Goal: Transaction & Acquisition: Book appointment/travel/reservation

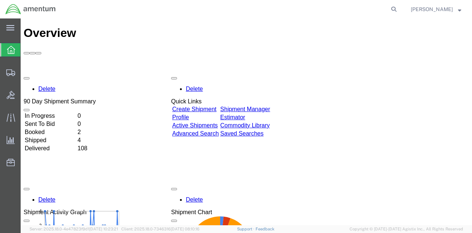
click at [57, 112] on td "In Progress" at bounding box center [50, 115] width 52 height 7
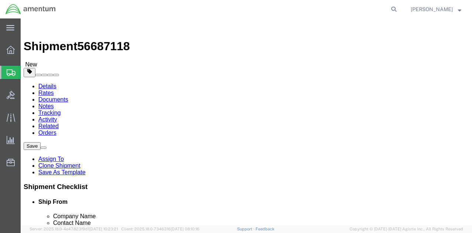
select select "42675"
select select "42668"
click span "Value"
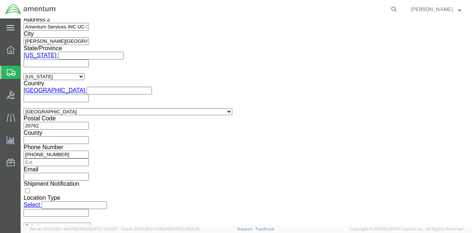
scroll to position [519, 0]
click button "Continue"
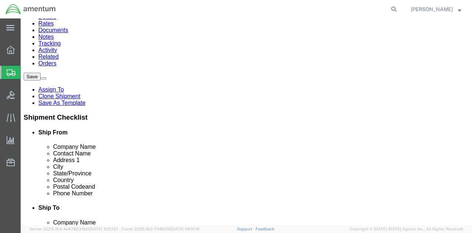
scroll to position [87, 0]
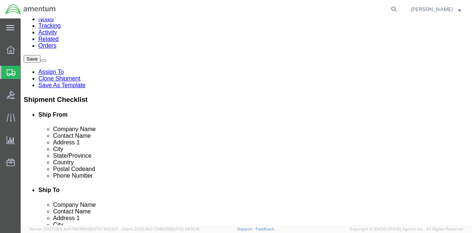
click dd "1.00 Each"
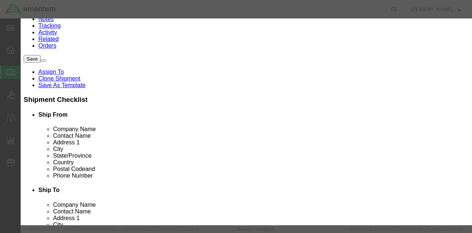
click input "text"
type input "13000"
click button "Save & Close"
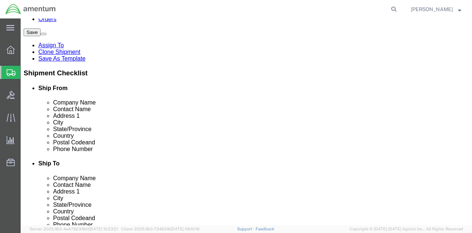
scroll to position [129, 0]
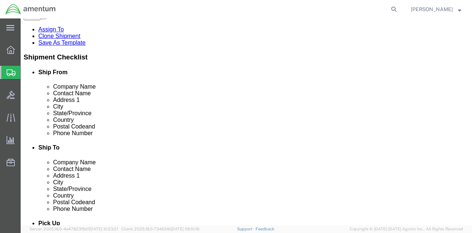
click button "Rate Shipment"
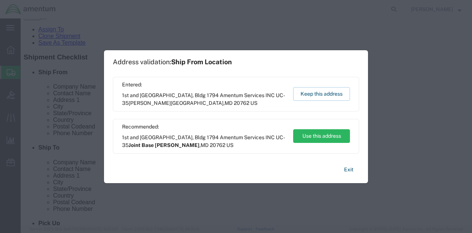
click at [312, 84] on div "Entered: 1st and [GEOGRAPHIC_DATA], [GEOGRAPHIC_DATA] 1794 Amentum Services INC…" at bounding box center [236, 94] width 246 height 35
click at [316, 93] on button "Keep this address" at bounding box center [321, 94] width 57 height 14
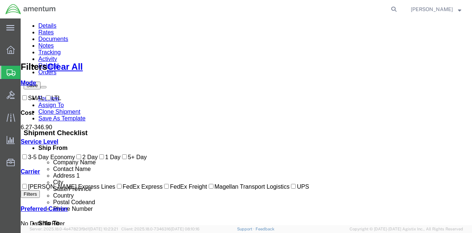
scroll to position [56, 0]
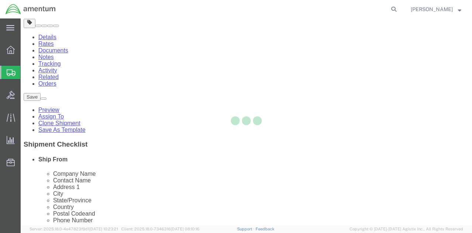
scroll to position [0, 0]
